Goal: Communication & Community: Answer question/provide support

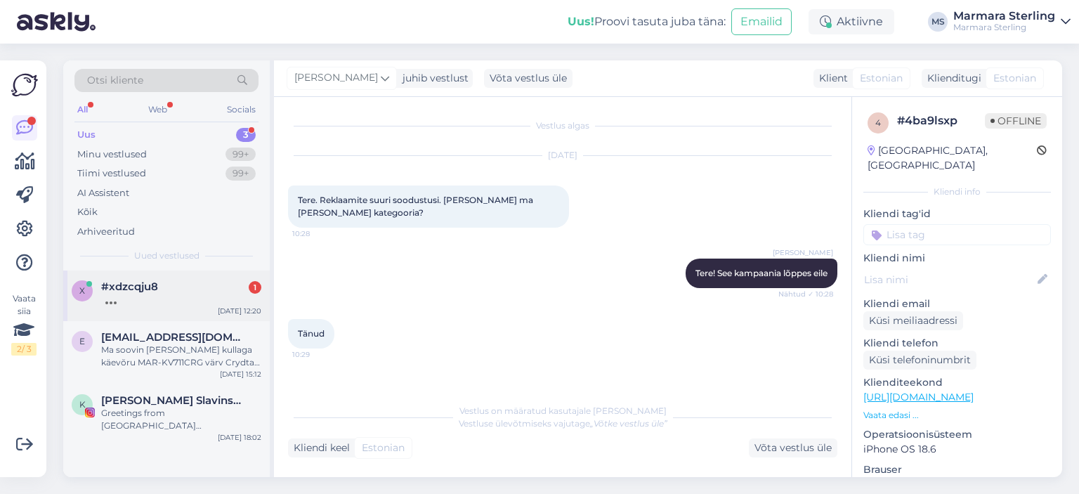
click at [192, 299] on div at bounding box center [181, 299] width 160 height 13
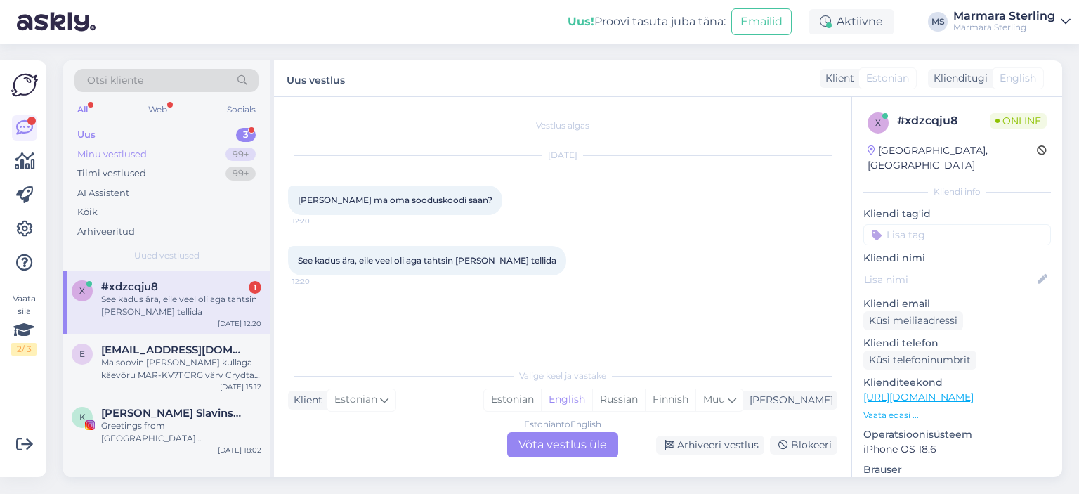
click at [165, 159] on div "Minu vestlused 99+" at bounding box center [166, 155] width 184 height 20
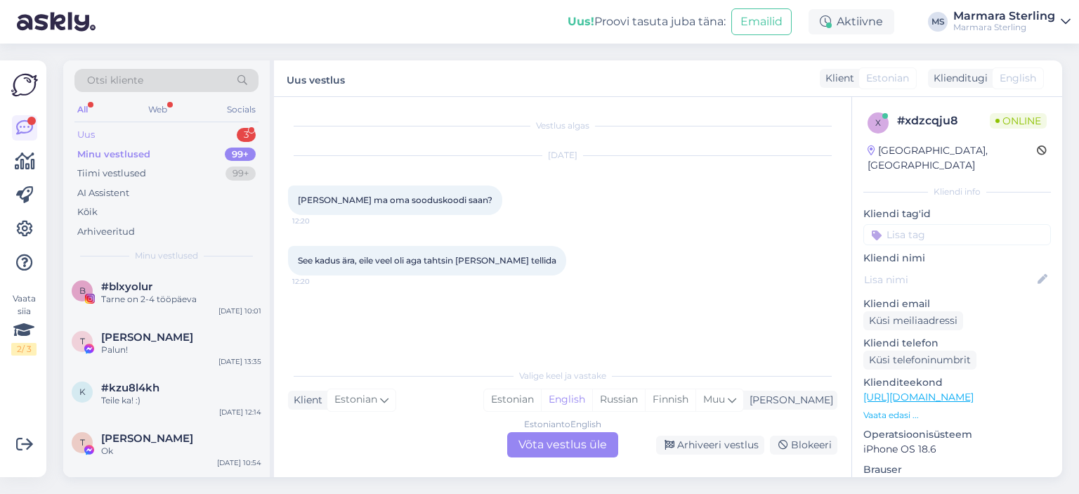
click at [172, 140] on div "Uus 3" at bounding box center [166, 135] width 184 height 20
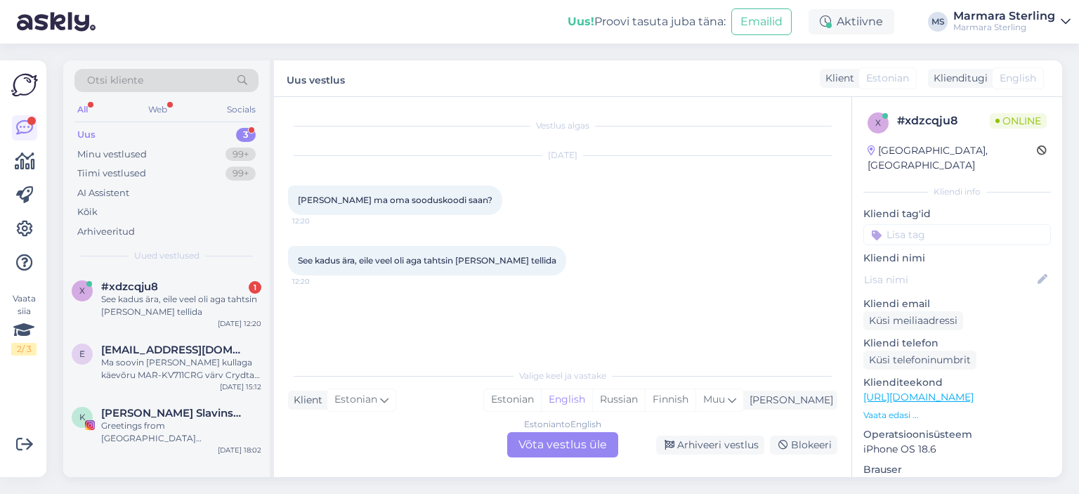
click at [575, 457] on div "Estonian to English Võta vestlus üle" at bounding box center [562, 444] width 111 height 25
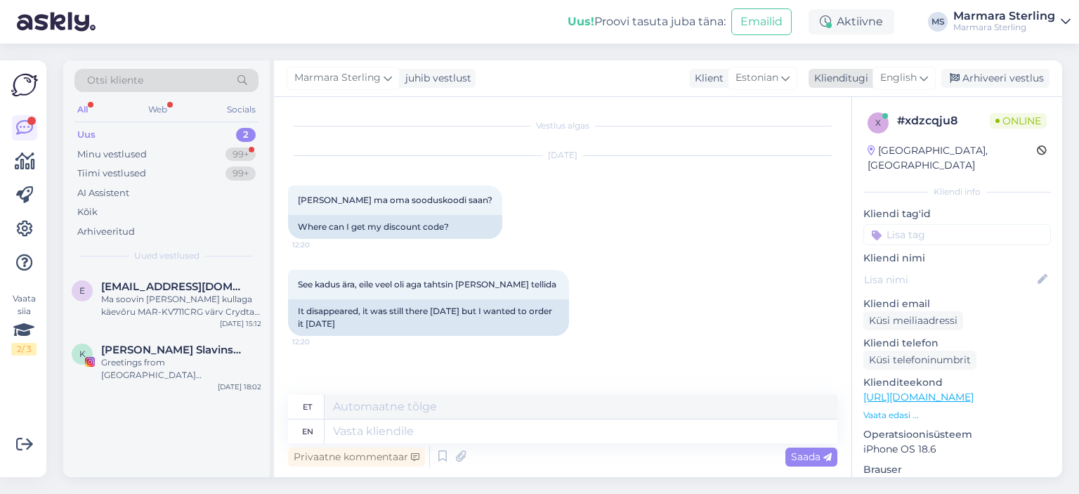
click at [906, 83] on span "English" at bounding box center [898, 77] width 37 height 15
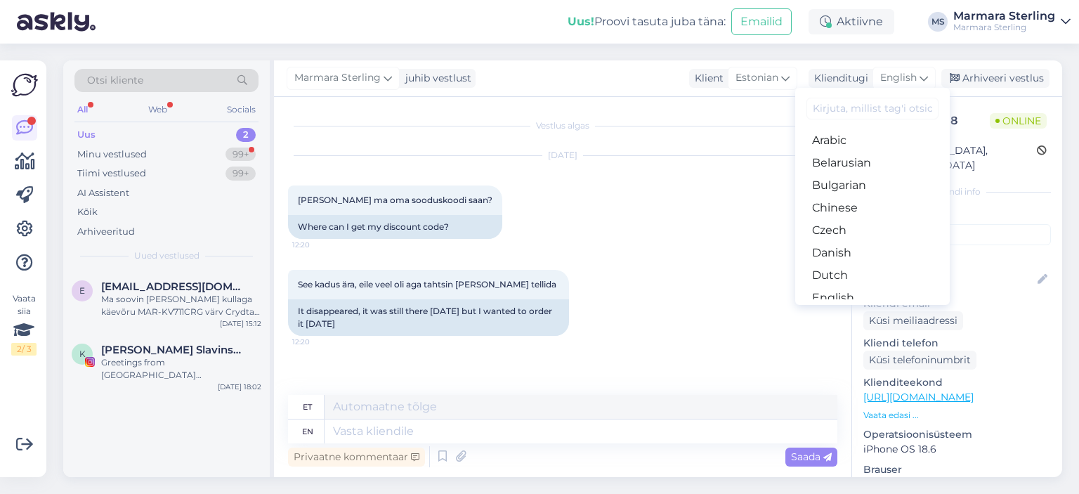
click at [867, 309] on link "Estonian" at bounding box center [872, 320] width 154 height 22
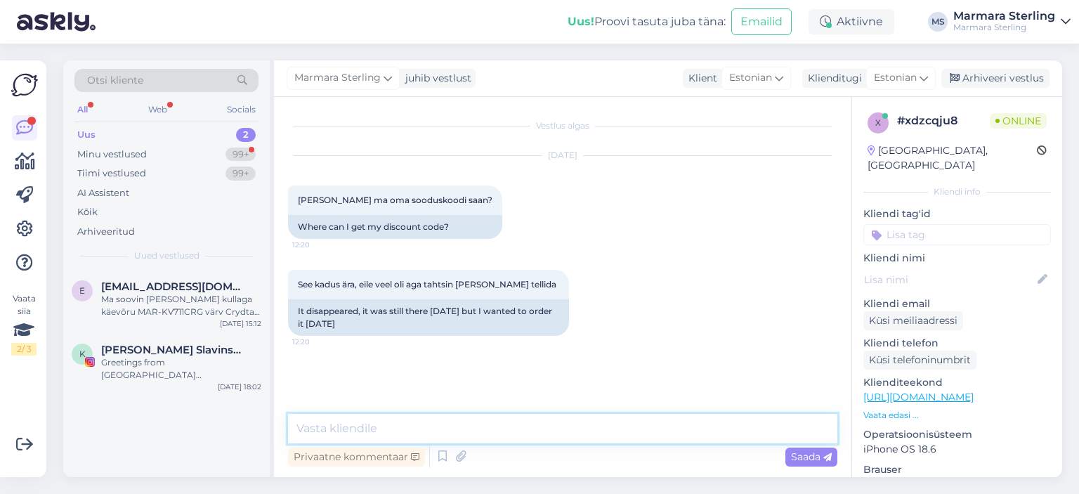
click at [487, 419] on textarea at bounding box center [562, 428] width 549 height 29
type textarea "Tere"
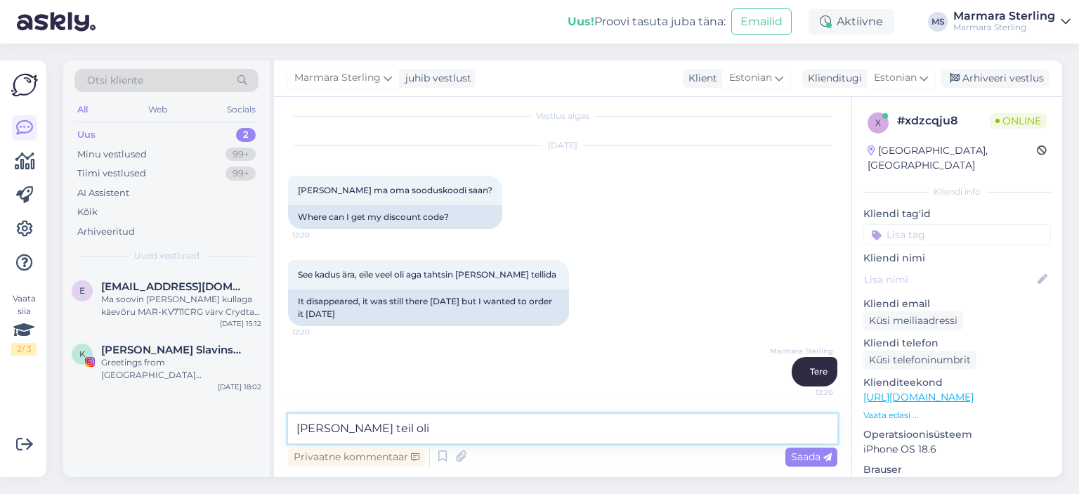
type textarea "[PERSON_NAME] teil oli?"
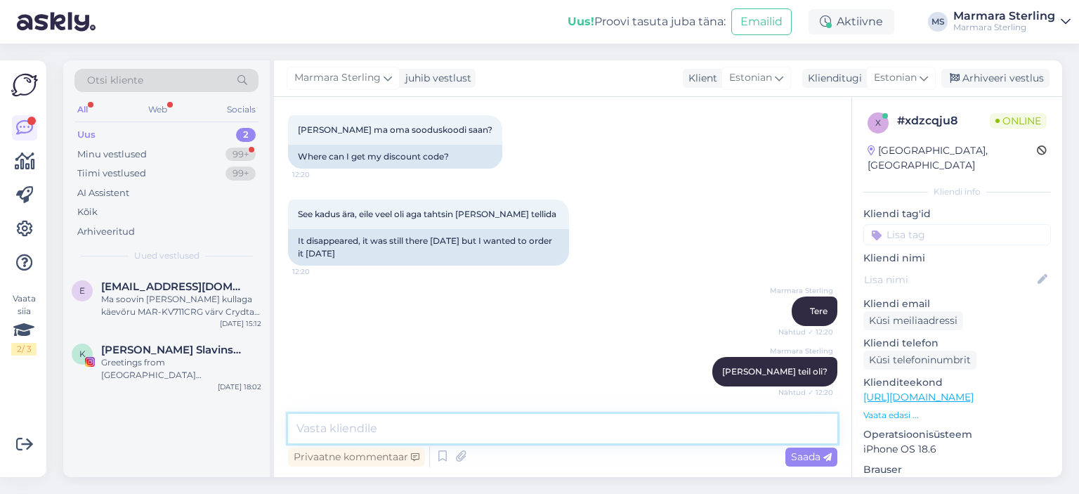
scroll to position [131, 0]
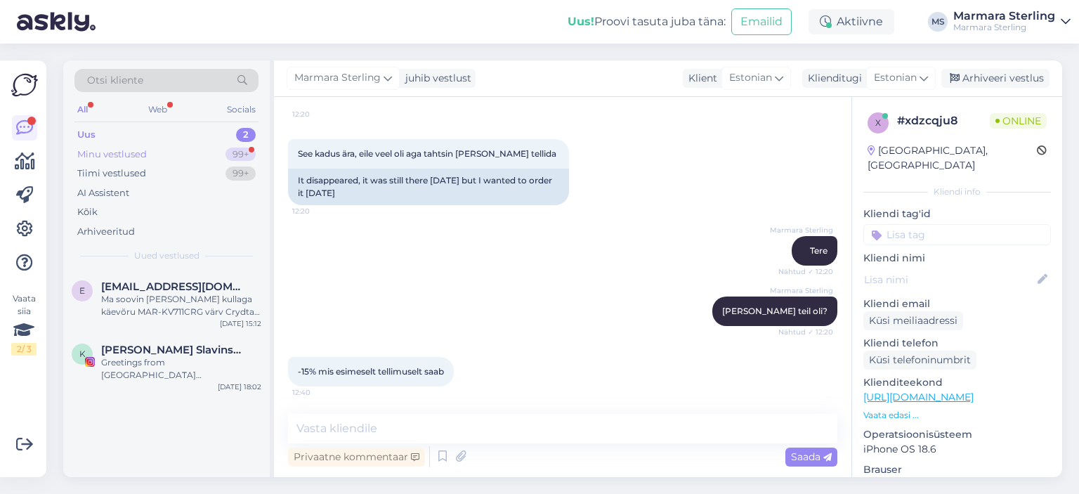
click at [192, 153] on div "Minu vestlused 99+" at bounding box center [166, 155] width 184 height 20
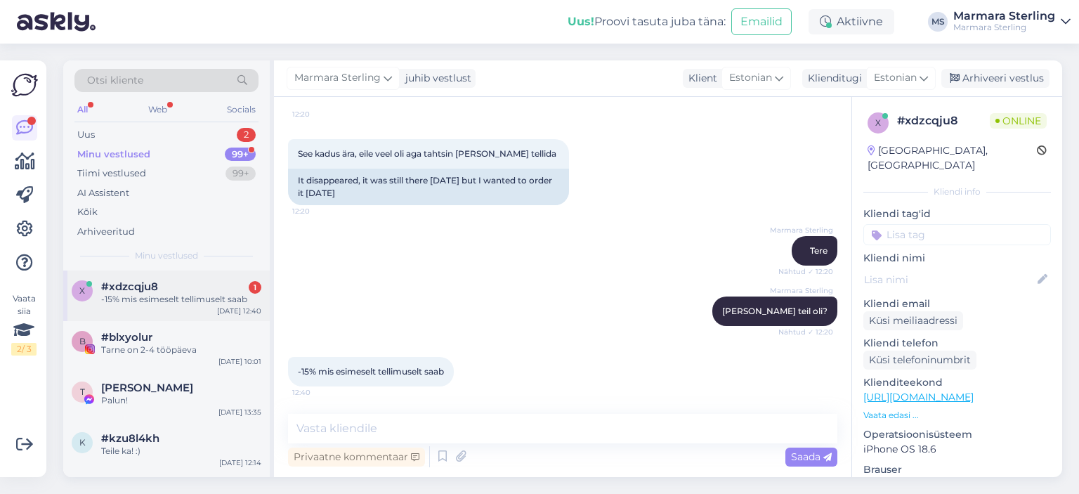
click at [191, 305] on div "-15% mis esimeselt tellimuselt saab" at bounding box center [181, 299] width 160 height 13
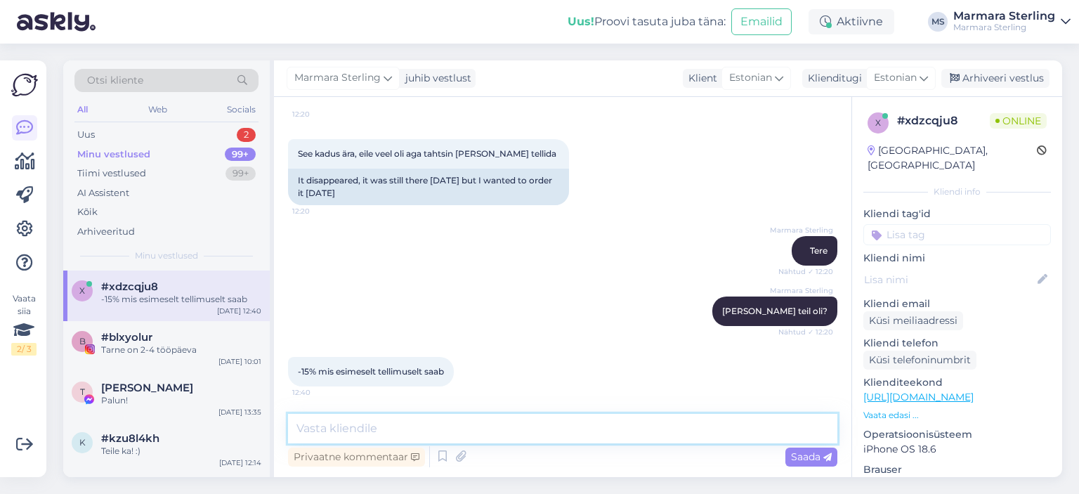
click at [435, 430] on textarea at bounding box center [562, 428] width 549 height 29
click at [418, 414] on textarea at bounding box center [562, 428] width 549 height 29
click at [426, 426] on textarea at bounding box center [562, 428] width 549 height 29
click at [427, 431] on textarea at bounding box center [562, 428] width 549 height 29
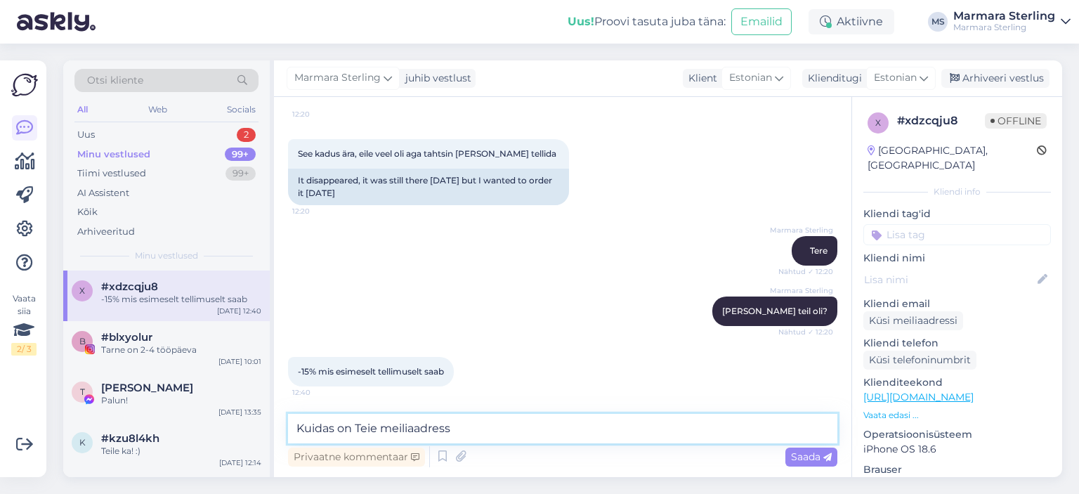
type textarea "Kuidas on Teie meiliaadress?"
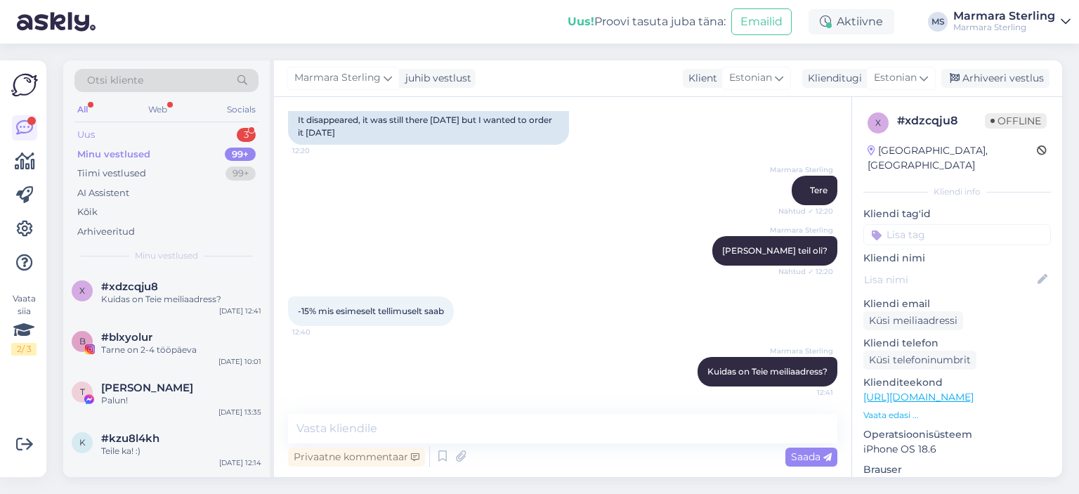
click at [232, 139] on div "Uus 3" at bounding box center [166, 135] width 184 height 20
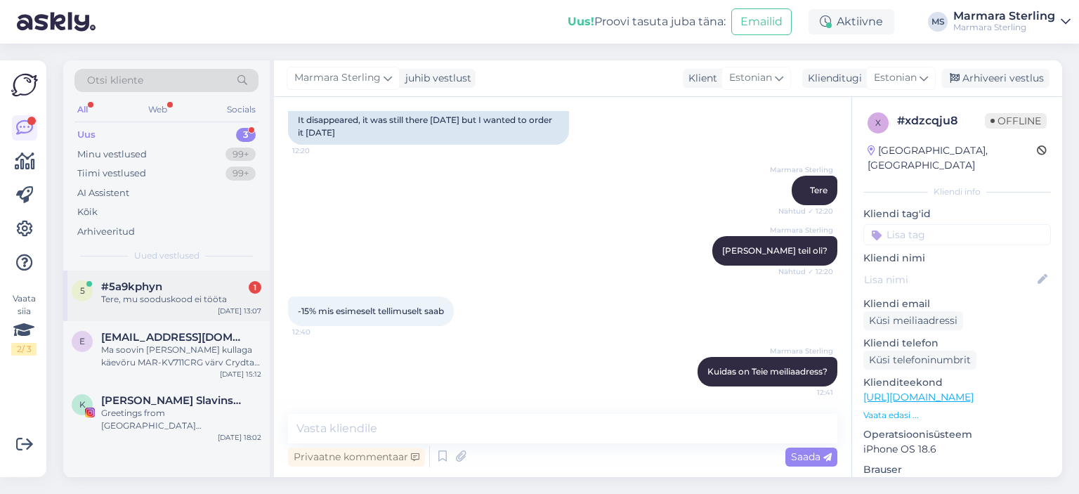
click at [234, 309] on div "[DATE] 13:07" at bounding box center [240, 310] width 44 height 11
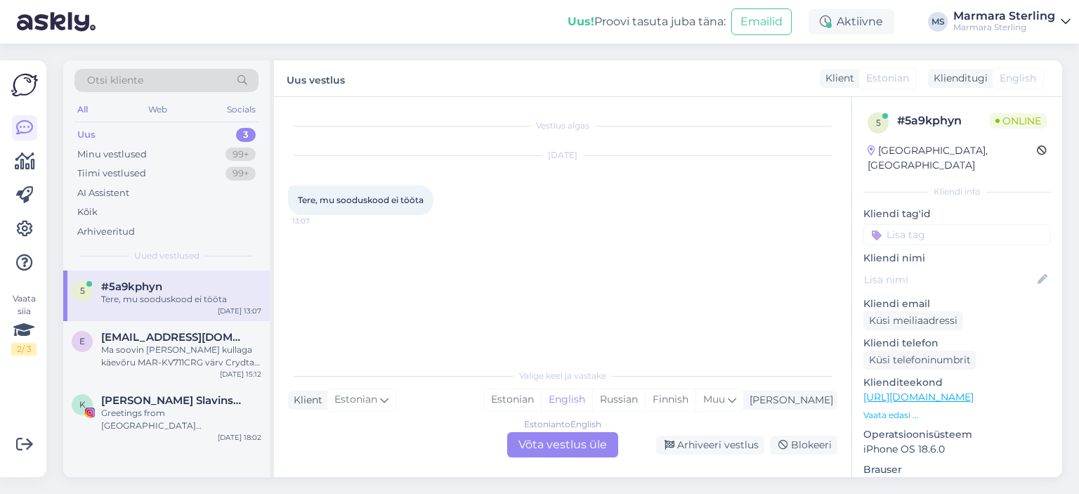
scroll to position [0, 0]
click at [548, 436] on div "Estonian to English Võta vestlus üle" at bounding box center [562, 444] width 111 height 25
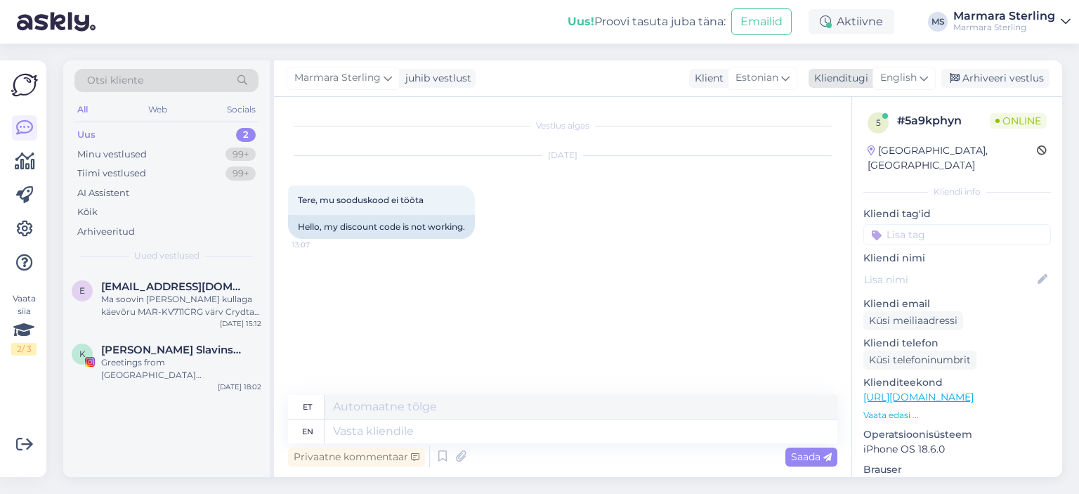
click at [925, 88] on div "English" at bounding box center [903, 78] width 63 height 22
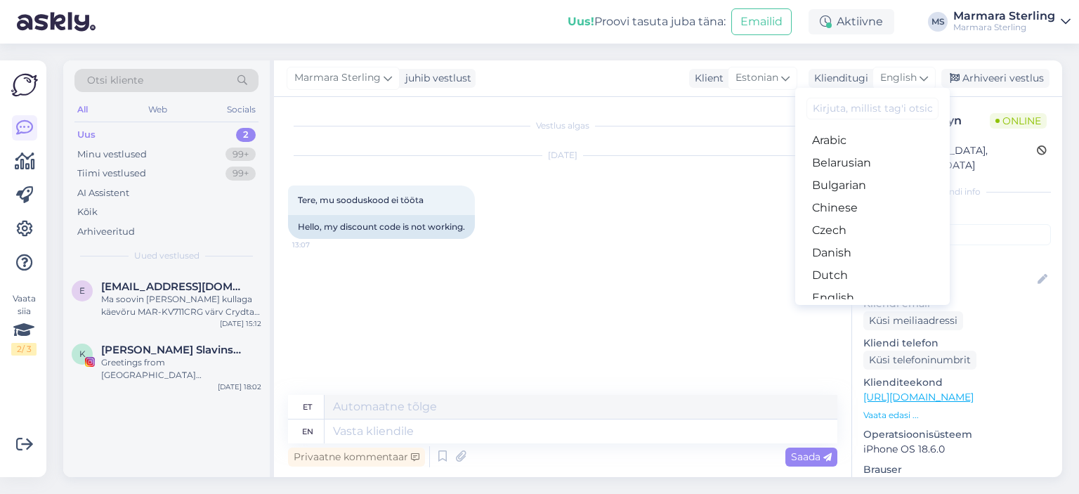
click at [867, 309] on link "Estonian" at bounding box center [872, 320] width 154 height 22
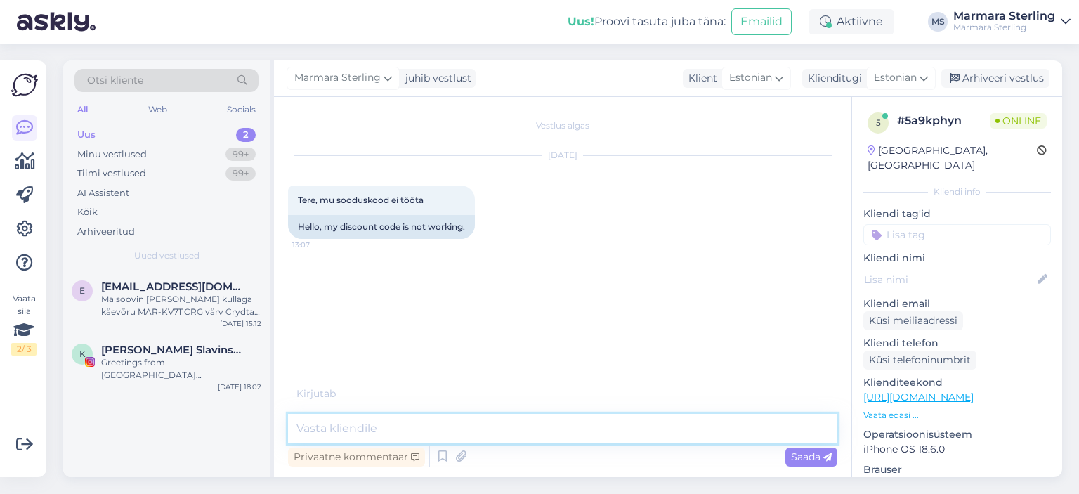
click at [439, 430] on textarea at bounding box center [562, 428] width 549 height 29
type textarea "Tere"
type textarea "Palun kirjutage siia enda sooduskood"
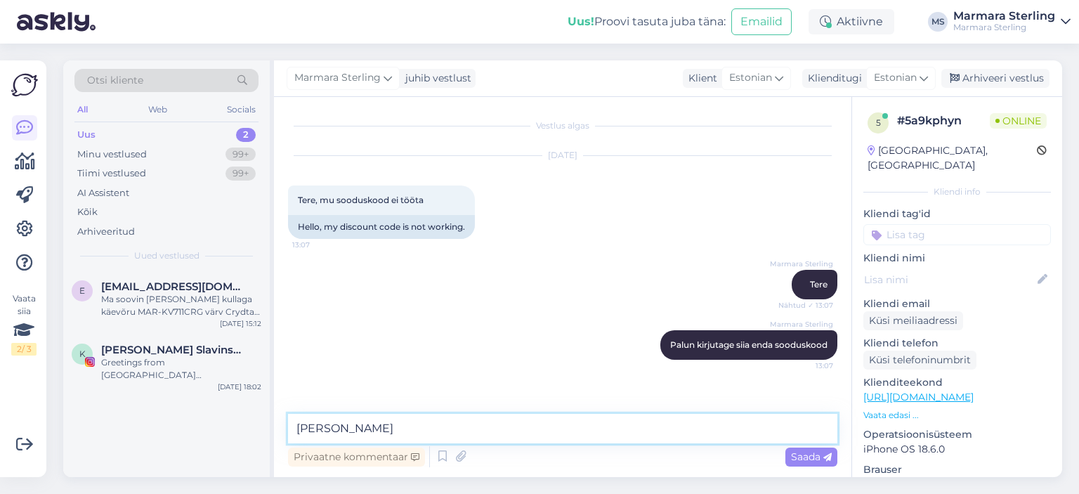
type textarea "J"
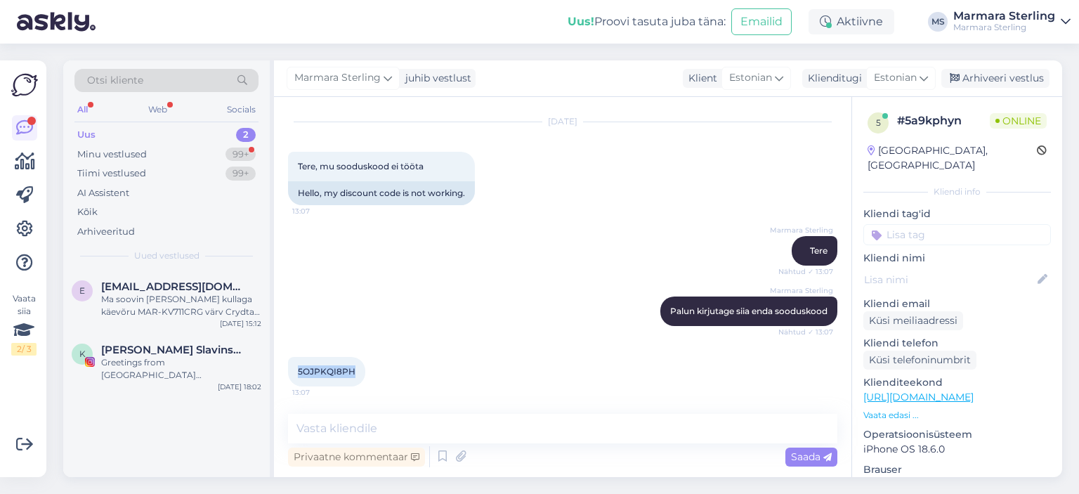
drag, startPoint x: 298, startPoint y: 370, endPoint x: 356, endPoint y: 369, distance: 57.6
click at [356, 369] on div "5OJPKQI8PH 13:07" at bounding box center [326, 371] width 77 height 29
copy span "5OJPKQI8PH"
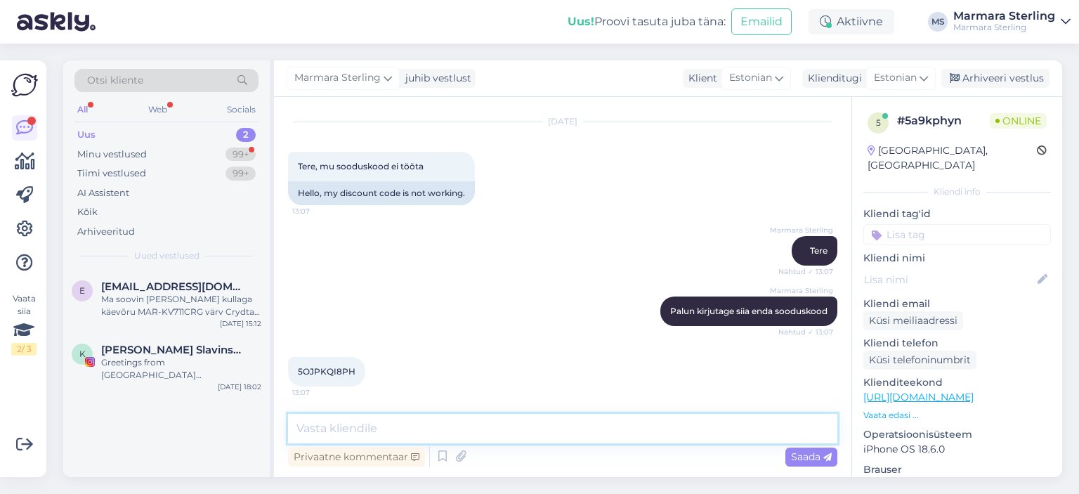
click at [522, 418] on textarea at bounding box center [562, 428] width 549 height 29
type textarea "Kuidas [PERSON_NAME] ja e-mail on?"
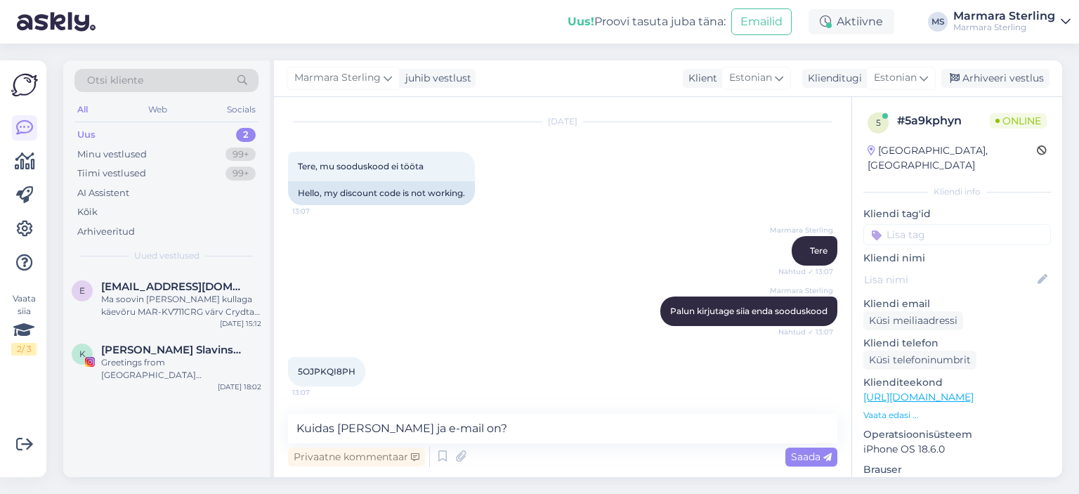
click at [774, 458] on div "Privaatne kommentaar Saada" at bounding box center [562, 456] width 549 height 27
click at [795, 457] on span "Saada" at bounding box center [811, 456] width 41 height 13
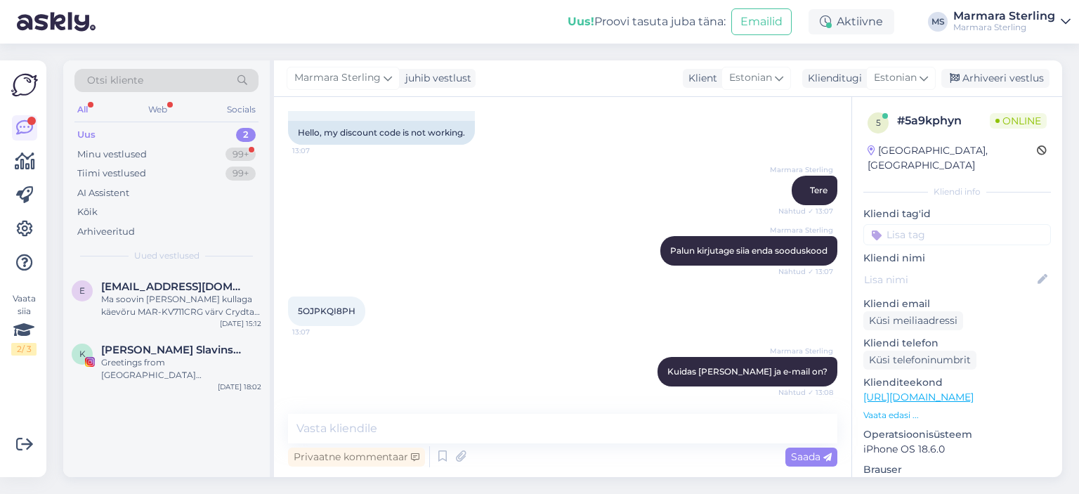
scroll to position [154, 0]
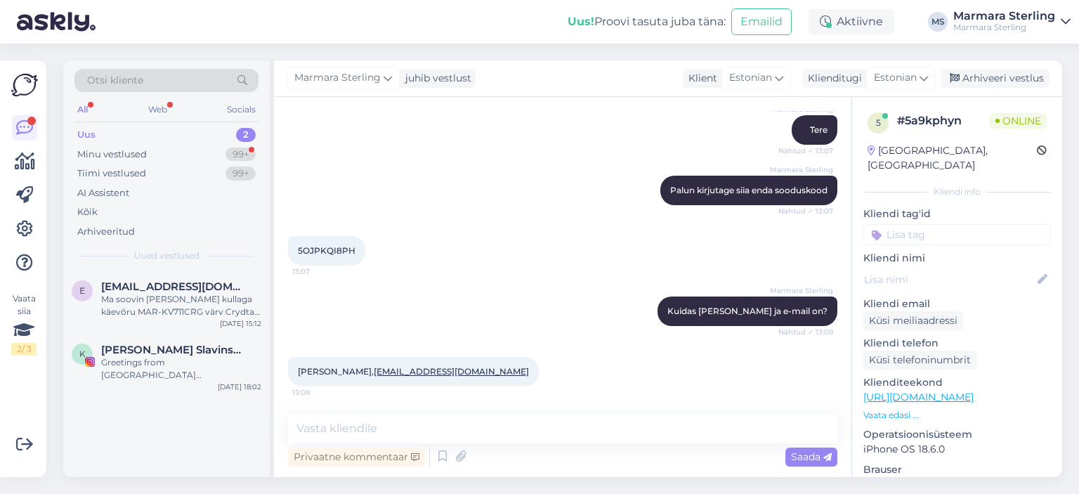
click at [418, 409] on div "Vestlus algas [DATE] Tere, mu sooduskood ei tööta 13:07 Hello, my discount code…" at bounding box center [562, 287] width 577 height 380
drag, startPoint x: 416, startPoint y: 418, endPoint x: 399, endPoint y: 424, distance: 18.7
click at [416, 418] on textarea at bounding box center [562, 428] width 549 height 29
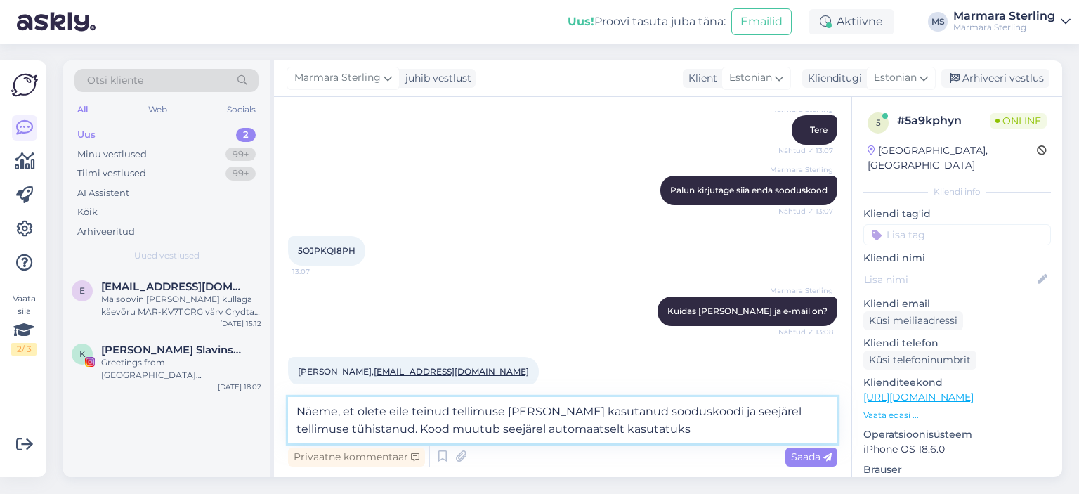
type textarea "Näeme, et olete eile teinud tellimuse [PERSON_NAME] kasutanud sooduskoodi ja se…"
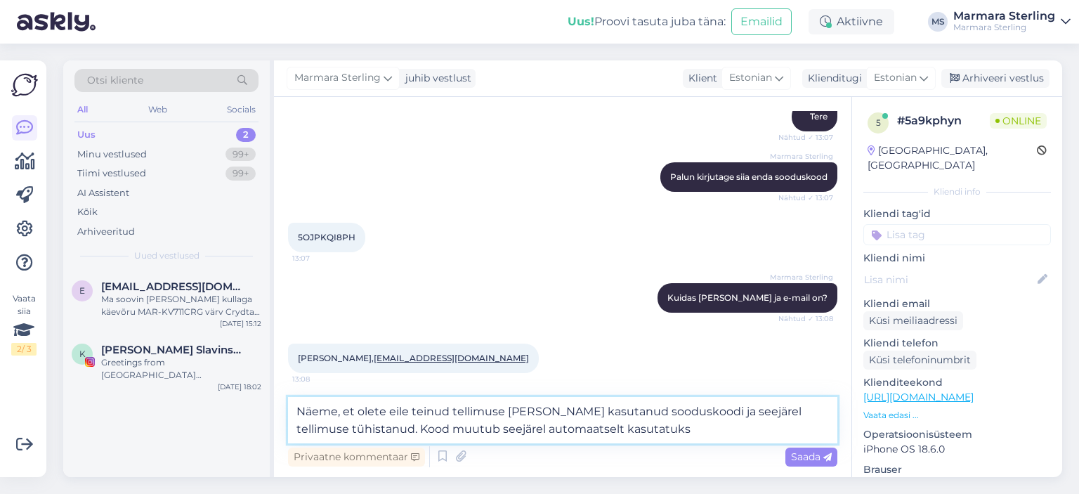
scroll to position [171, 0]
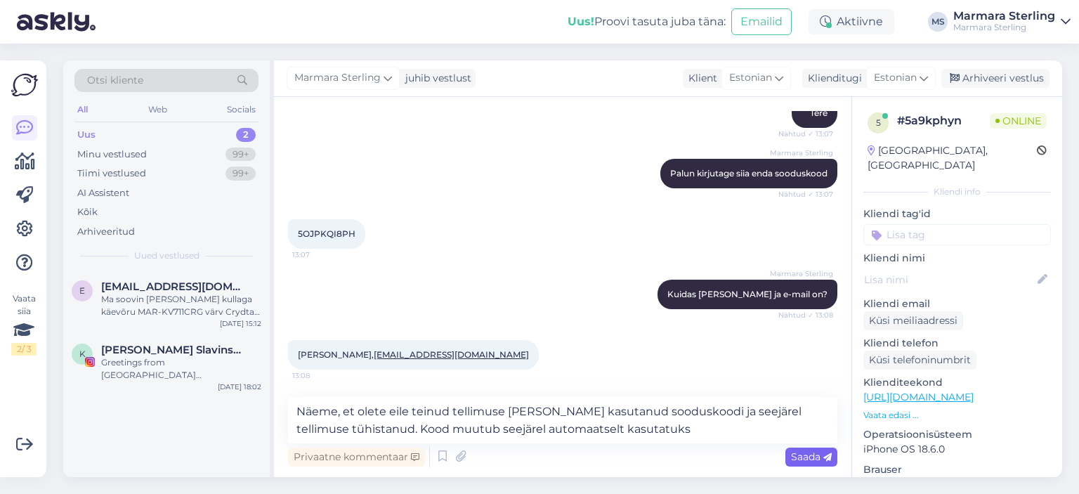
click at [802, 454] on span "Saada" at bounding box center [811, 456] width 41 height 13
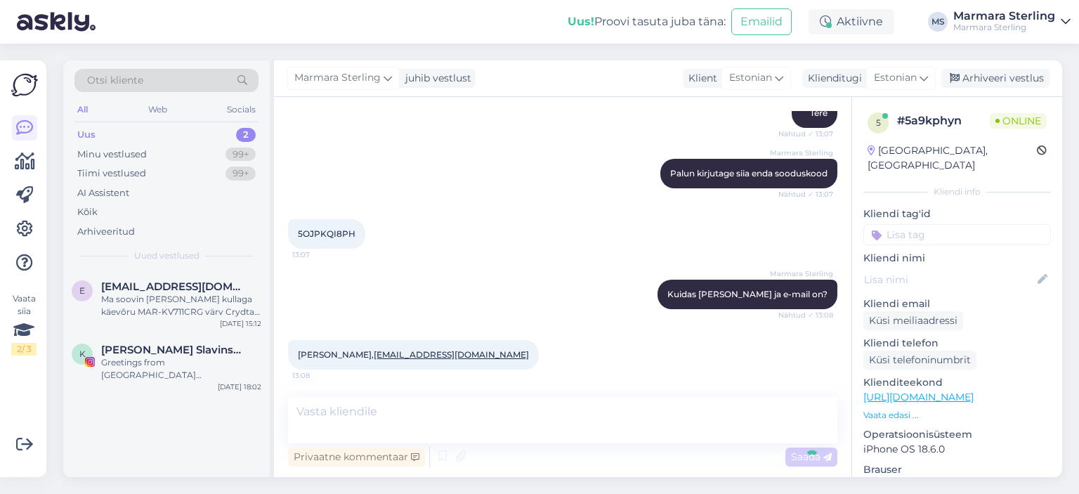
scroll to position [240, 0]
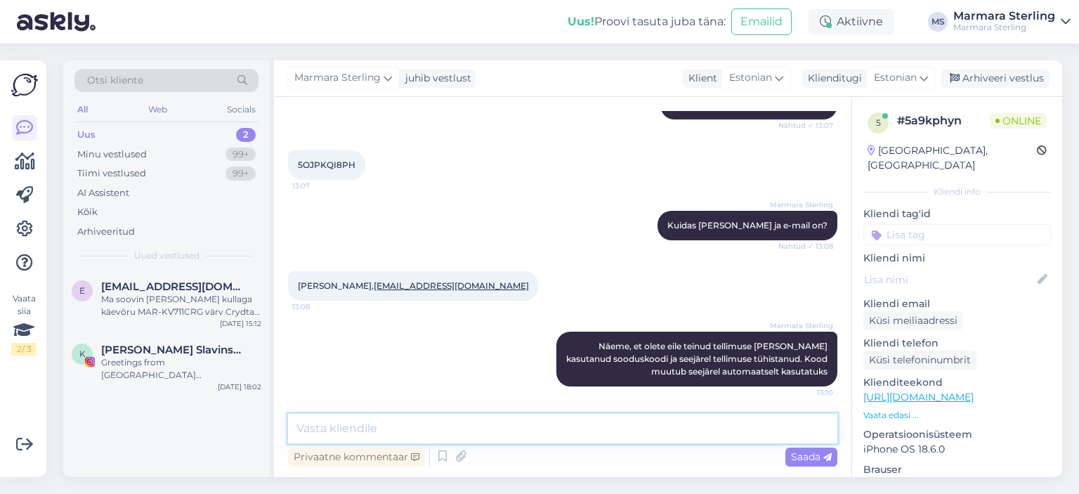
click at [678, 421] on textarea at bounding box center [562, 428] width 549 height 29
type textarea "Saadame Teile kohe uue -15% koodi"
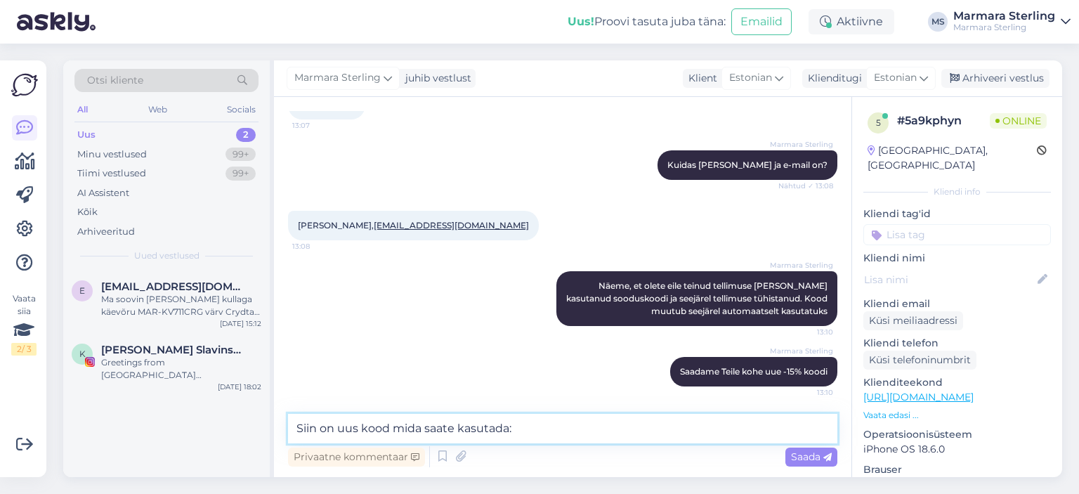
paste textarea "FRST-S6R43BY"
type textarea "Siin on uus kood mida saate kasutada: FRST-S6R43BY"
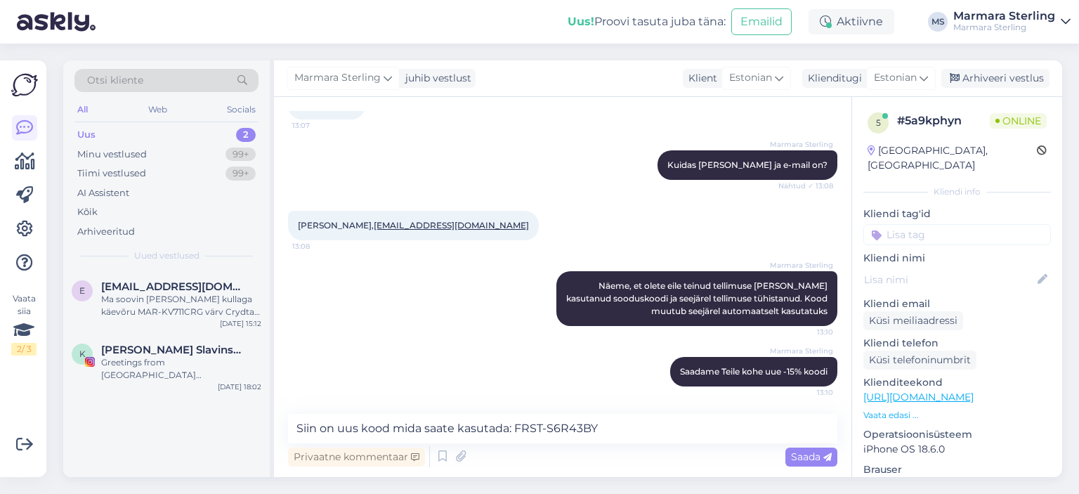
click at [814, 464] on div "Saada" at bounding box center [811, 456] width 52 height 19
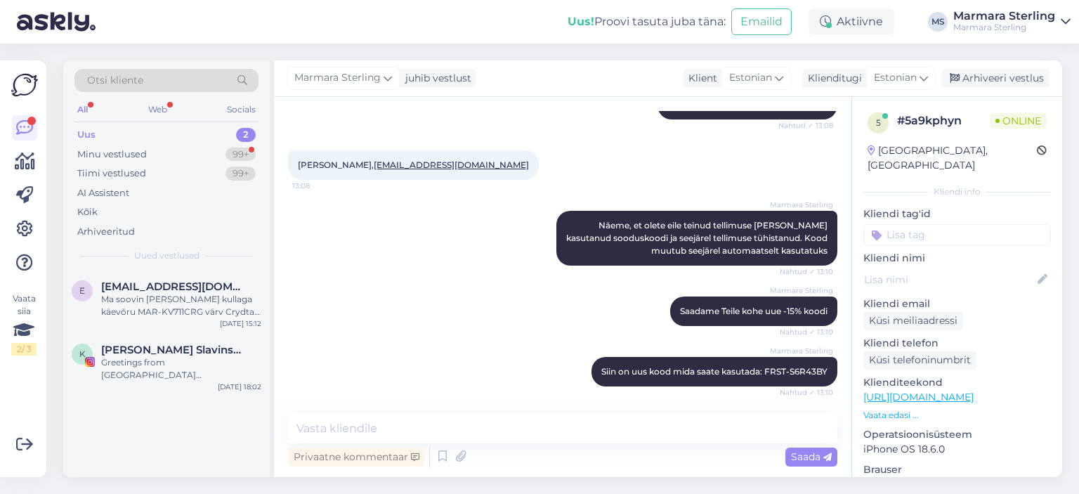
scroll to position [421, 0]
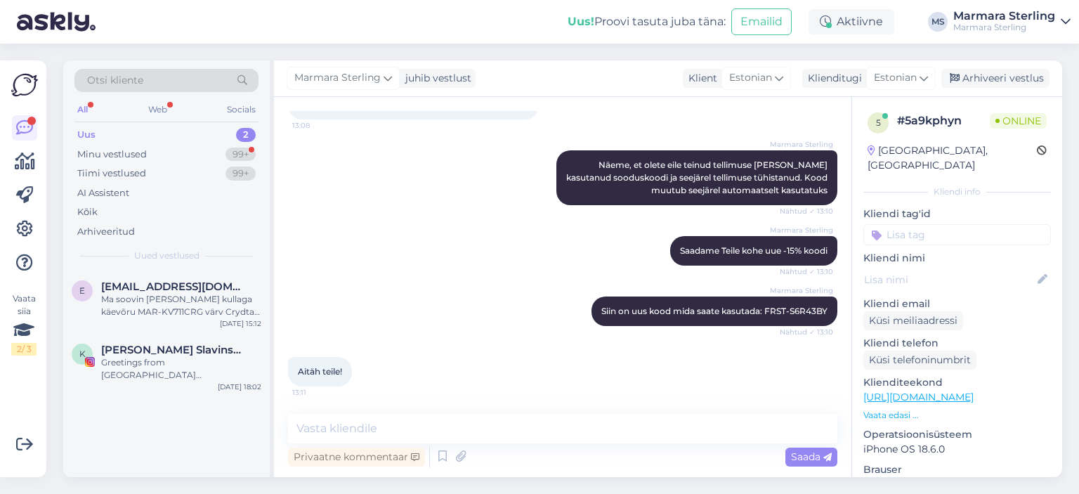
click at [494, 412] on div "Vestlus algas [DATE] Tere, mu sooduskood ei tööta 13:07 Hello, my discount code…" at bounding box center [562, 287] width 577 height 380
click at [494, 418] on textarea at bounding box center [562, 428] width 549 height 29
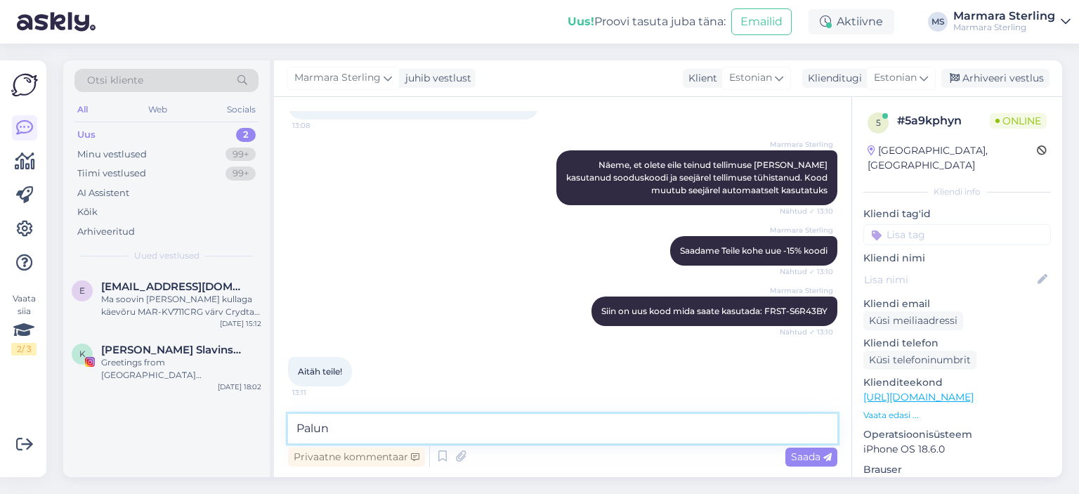
type textarea "Palun!"
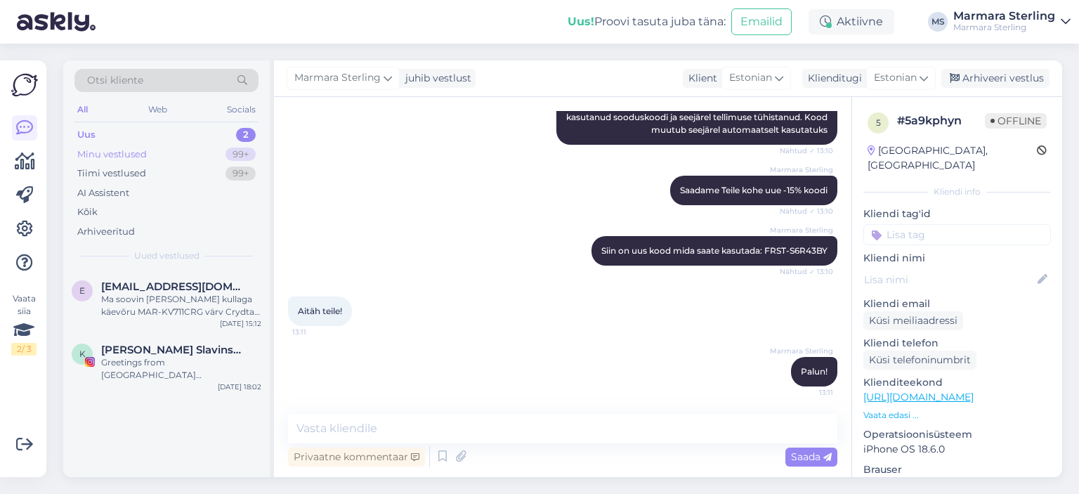
click at [211, 154] on div "Minu vestlused 99+" at bounding box center [166, 155] width 184 height 20
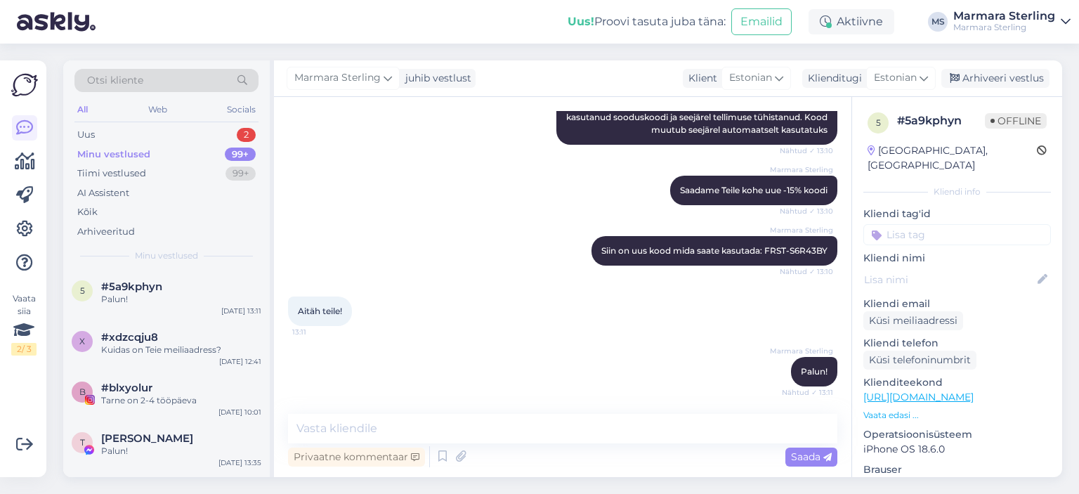
click at [219, 148] on div "Minu vestlused 99+" at bounding box center [166, 155] width 184 height 20
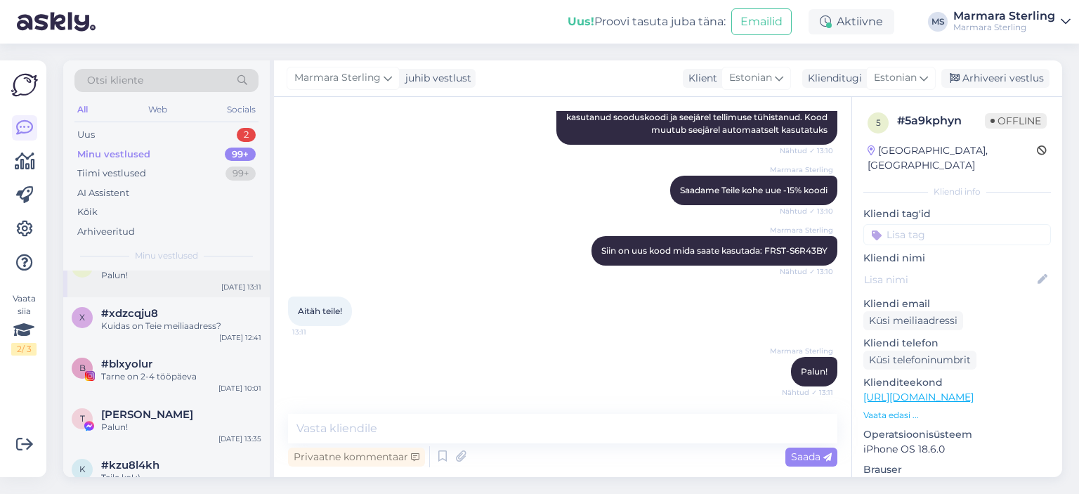
scroll to position [0, 0]
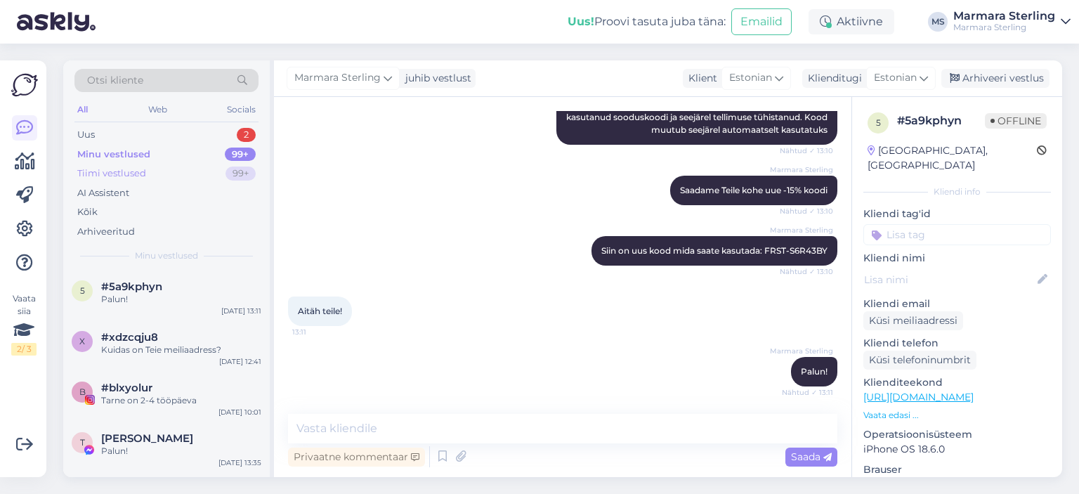
click at [140, 166] on div "Tiimi vestlused" at bounding box center [111, 173] width 69 height 14
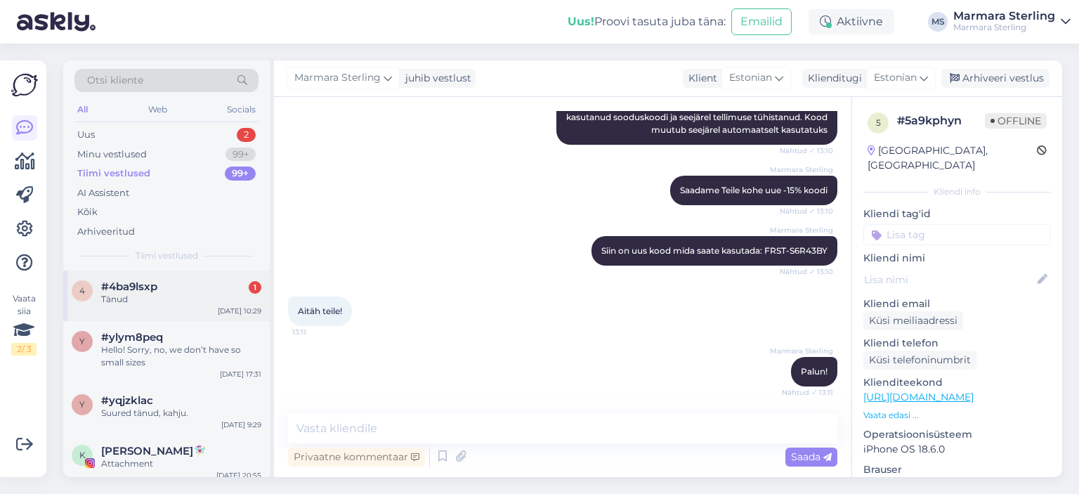
click at [163, 296] on div "Tänud" at bounding box center [181, 299] width 160 height 13
